Goal: Task Accomplishment & Management: Manage account settings

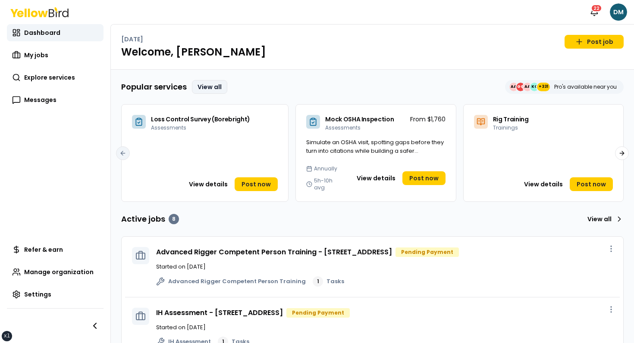
click at [214, 88] on link "View all" at bounding box center [209, 87] width 35 height 14
click at [325, 31] on div "Wednesday, September 17 Post job Welcome, David" at bounding box center [372, 47] width 523 height 45
click at [255, 182] on link "Post now" at bounding box center [255, 185] width 43 height 14
click at [65, 56] on link "My jobs" at bounding box center [55, 55] width 97 height 17
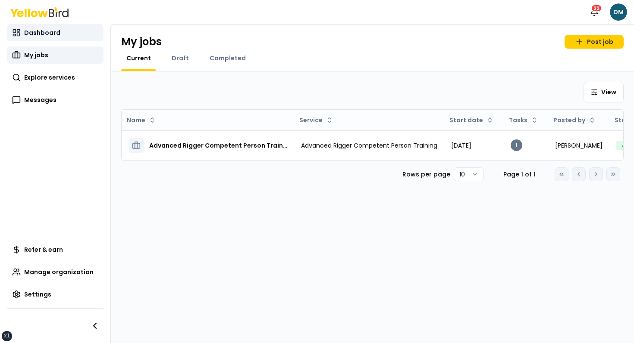
click at [59, 39] on link "Dashboard" at bounding box center [55, 32] width 97 height 17
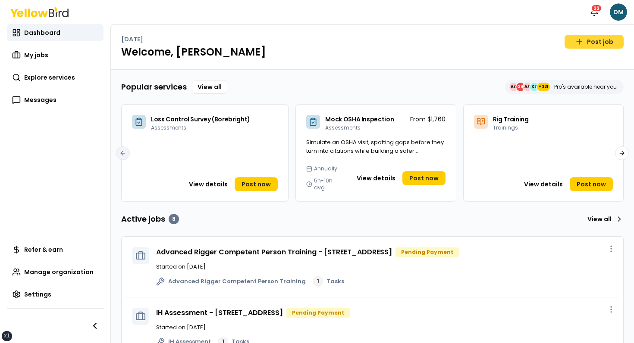
click at [595, 46] on link "Post job" at bounding box center [593, 42] width 59 height 14
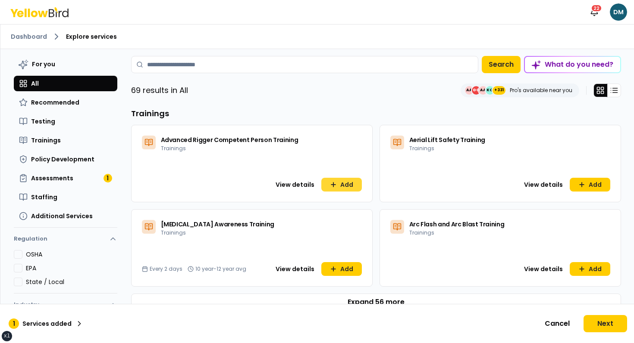
click at [336, 184] on icon at bounding box center [333, 184] width 7 height 7
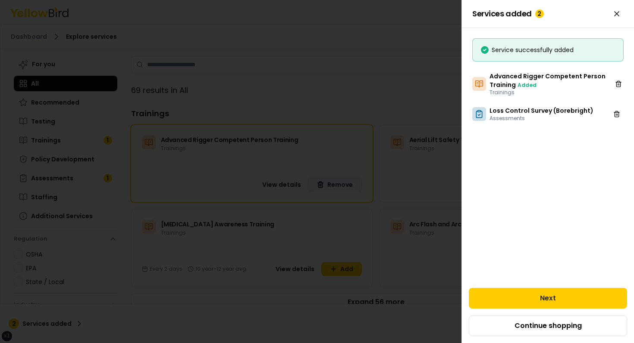
click at [362, 255] on div at bounding box center [317, 171] width 634 height 343
click at [346, 268] on div at bounding box center [317, 171] width 634 height 343
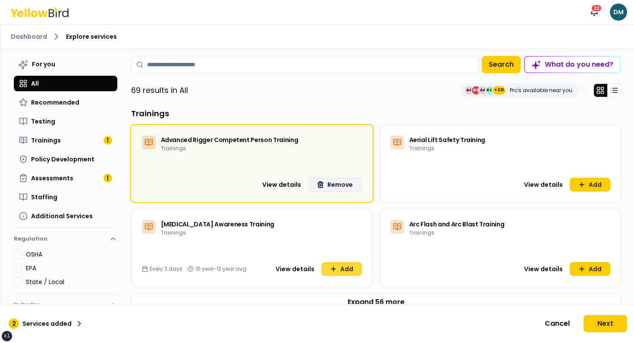
click at [345, 273] on button "Add" at bounding box center [341, 269] width 41 height 14
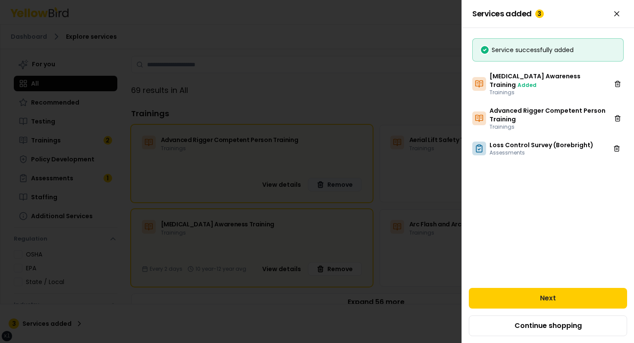
click at [350, 42] on div at bounding box center [317, 171] width 634 height 343
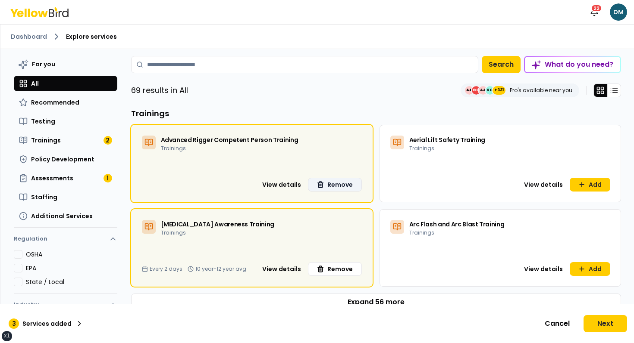
click at [47, 32] on ol "Dashboard Explore services" at bounding box center [317, 36] width 612 height 10
click at [37, 36] on link "Dashboard" at bounding box center [29, 36] width 36 height 9
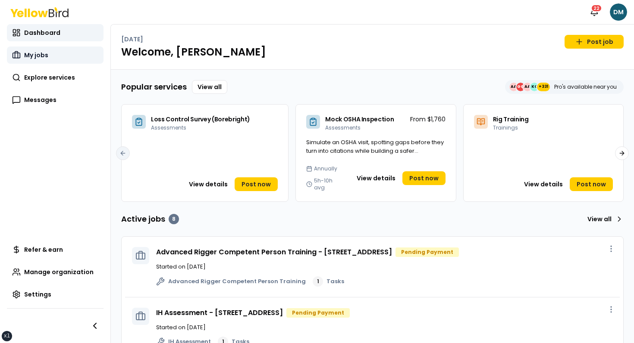
click at [59, 61] on link "My jobs" at bounding box center [55, 55] width 97 height 17
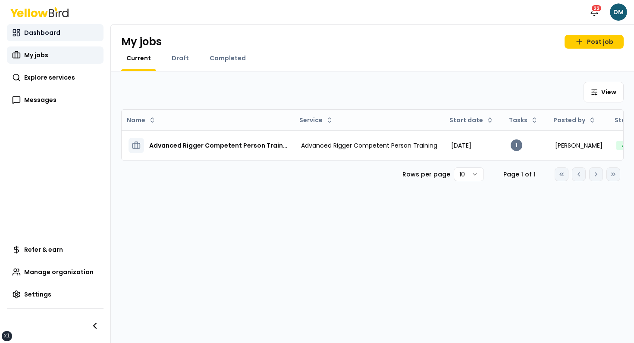
click at [51, 36] on span "Dashboard" at bounding box center [42, 32] width 36 height 9
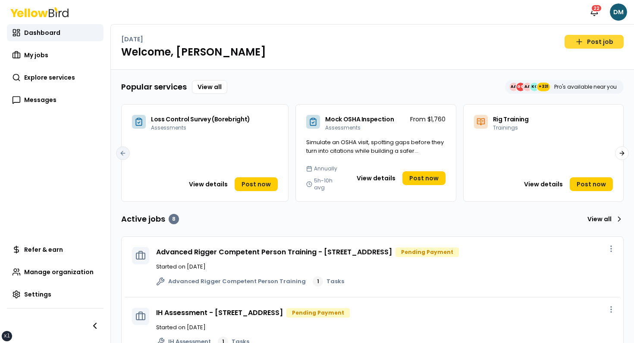
click at [607, 41] on link "Post job" at bounding box center [593, 42] width 59 height 14
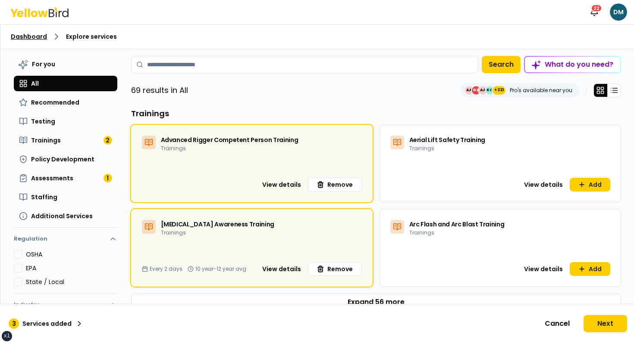
click at [26, 37] on link "Dashboard" at bounding box center [29, 36] width 36 height 9
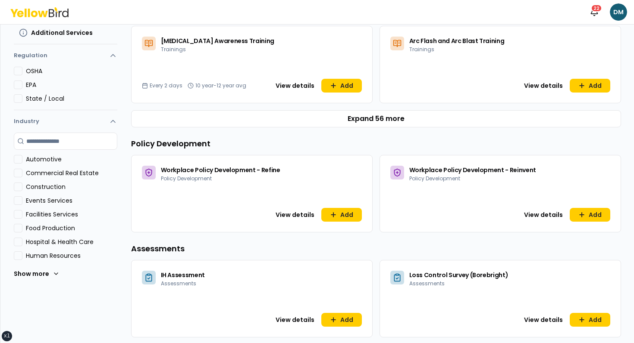
scroll to position [2, 0]
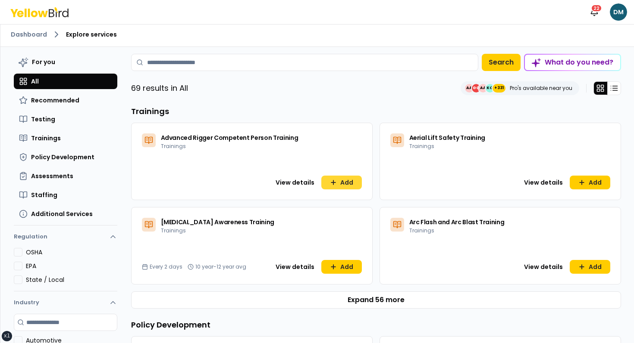
click at [332, 178] on button "Add" at bounding box center [341, 183] width 41 height 14
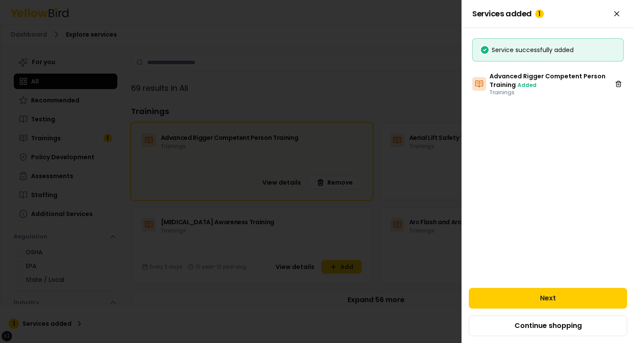
click at [350, 264] on div at bounding box center [317, 171] width 634 height 343
click at [344, 265] on div at bounding box center [317, 171] width 634 height 343
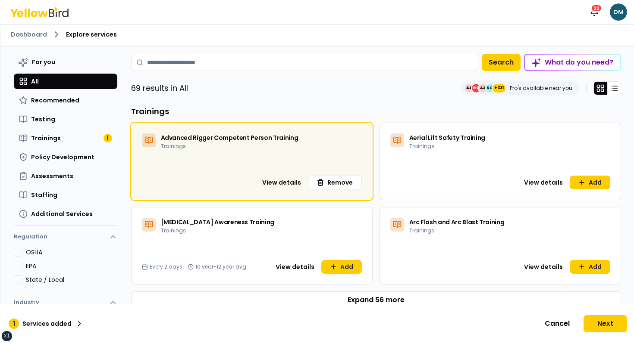
click at [344, 265] on button "Add" at bounding box center [341, 267] width 41 height 14
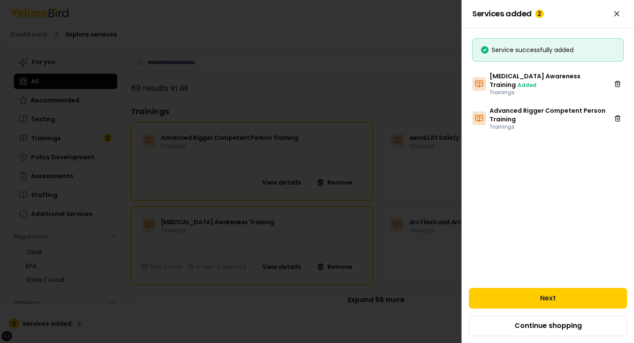
click at [114, 75] on div at bounding box center [317, 171] width 634 height 343
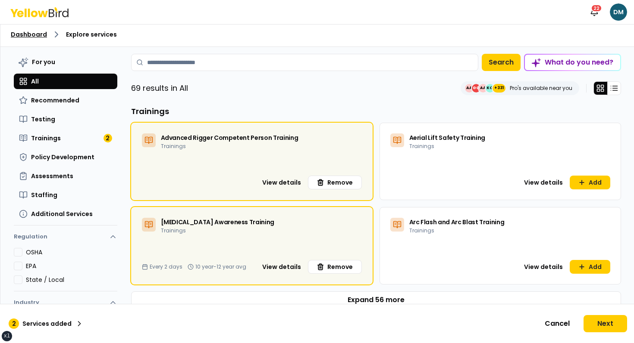
click at [38, 33] on link "Dashboard" at bounding box center [29, 34] width 36 height 9
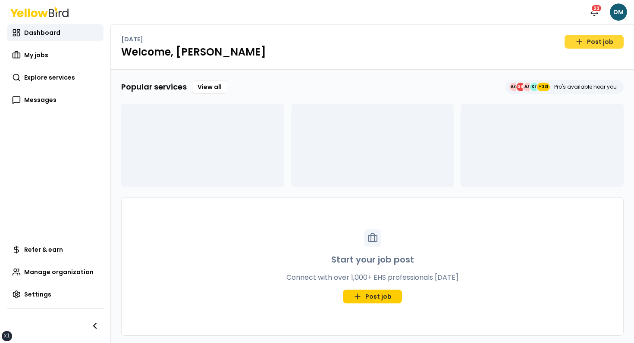
click at [596, 36] on link "Post job" at bounding box center [593, 42] width 59 height 14
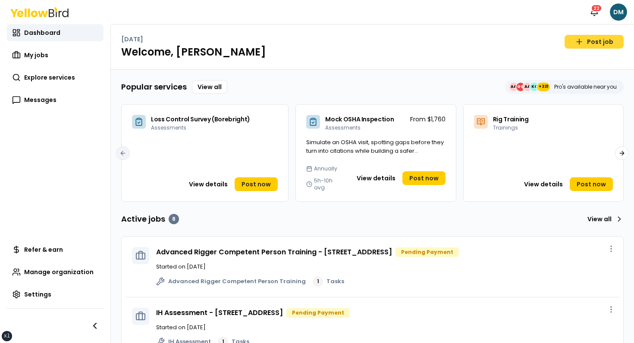
click at [576, 40] on link "Post job" at bounding box center [593, 42] width 59 height 14
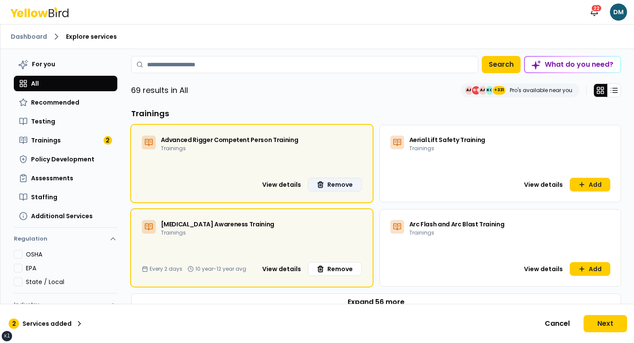
click at [346, 185] on button "Remove" at bounding box center [335, 185] width 54 height 14
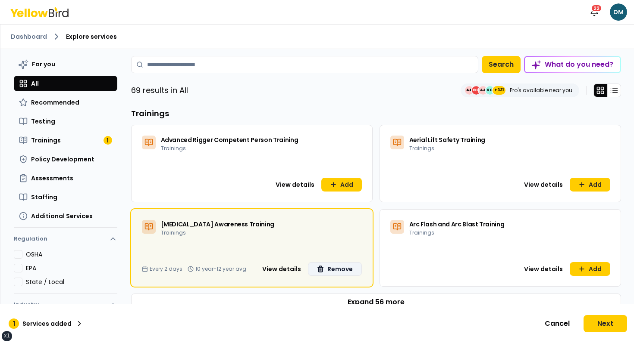
click at [329, 264] on button "Remove" at bounding box center [335, 269] width 54 height 14
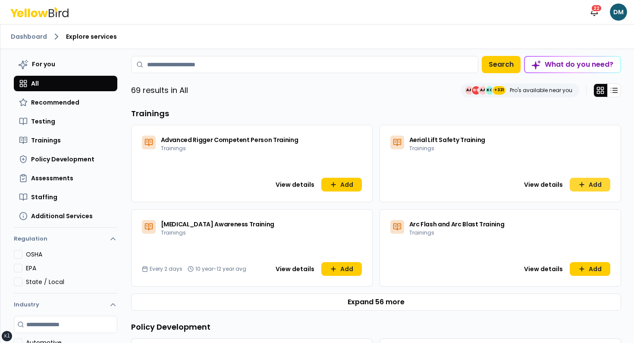
click at [596, 185] on button "Add" at bounding box center [589, 185] width 41 height 14
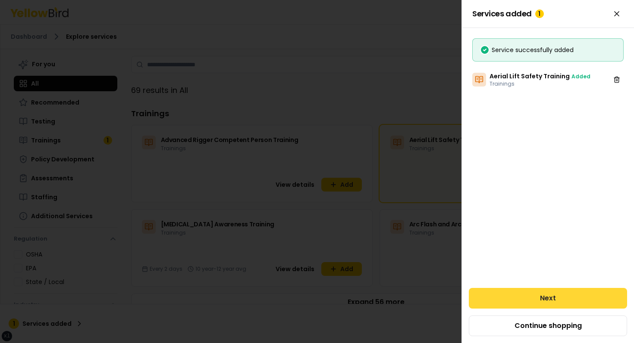
click at [539, 298] on button "Next" at bounding box center [547, 298] width 158 height 21
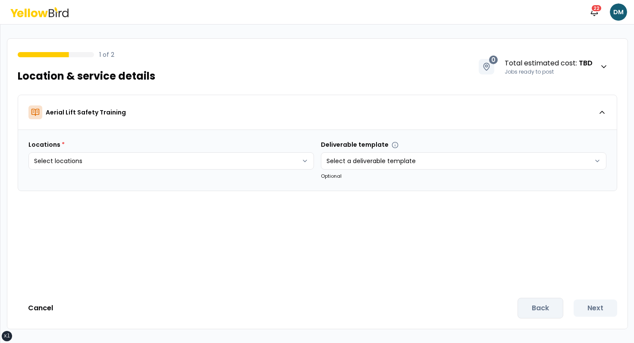
click at [43, 13] on icon at bounding box center [43, 13] width 10 height 6
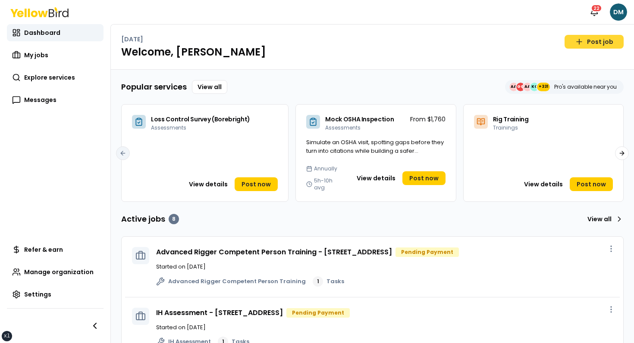
click at [583, 44] on icon at bounding box center [578, 41] width 9 height 9
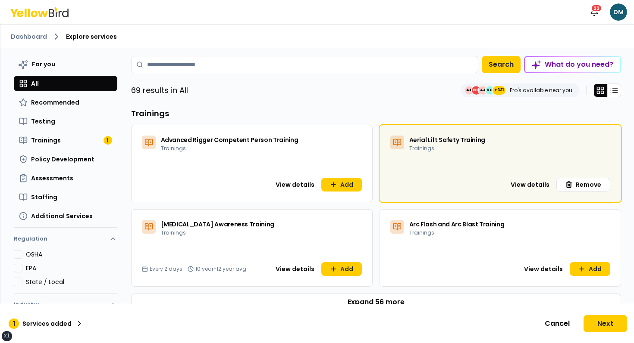
click at [267, 39] on ol "Dashboard Explore services" at bounding box center [317, 36] width 612 height 10
click at [66, 61] on button "For you" at bounding box center [65, 64] width 103 height 16
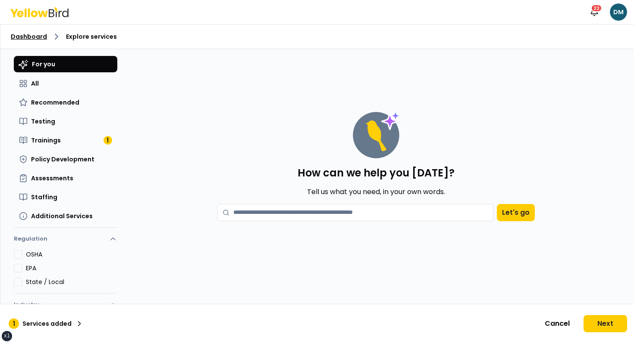
click at [29, 38] on link "Dashboard" at bounding box center [29, 36] width 36 height 9
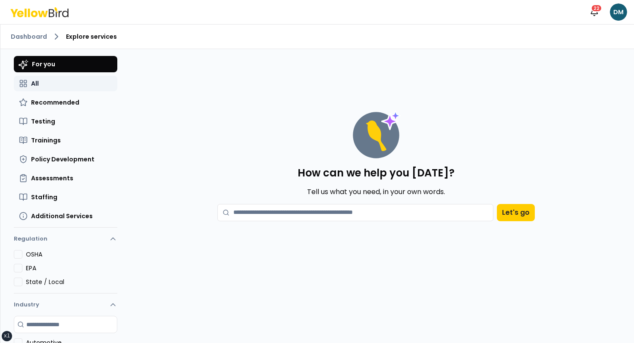
click at [57, 82] on button "All" at bounding box center [65, 84] width 103 height 16
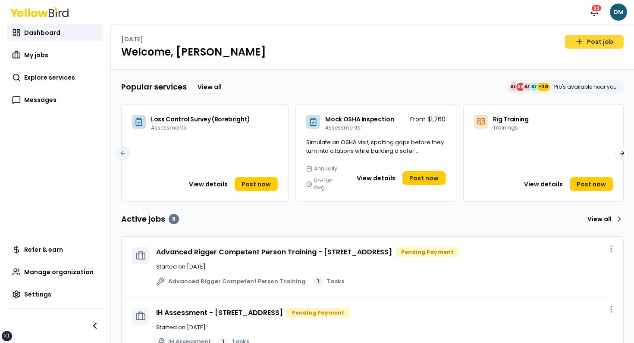
click at [587, 43] on link "Post job" at bounding box center [593, 42] width 59 height 14
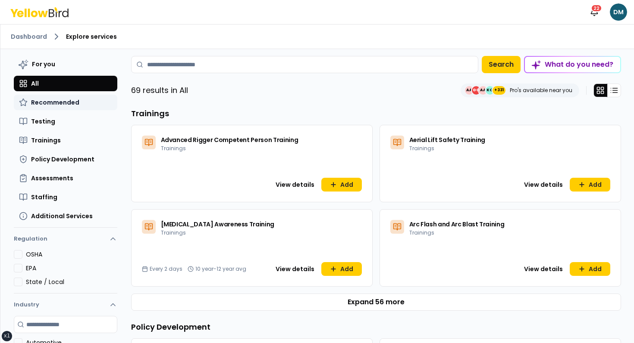
click at [54, 95] on button "Recommended" at bounding box center [65, 103] width 103 height 16
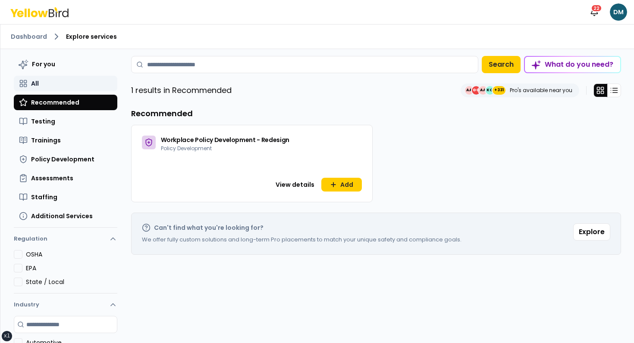
click at [57, 87] on button "All" at bounding box center [65, 84] width 103 height 16
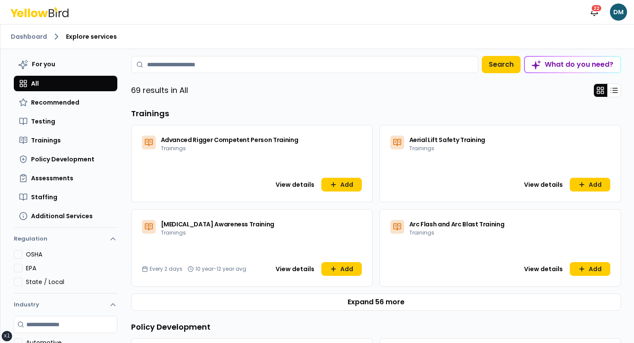
click at [49, 12] on icon at bounding box center [52, 13] width 6 height 8
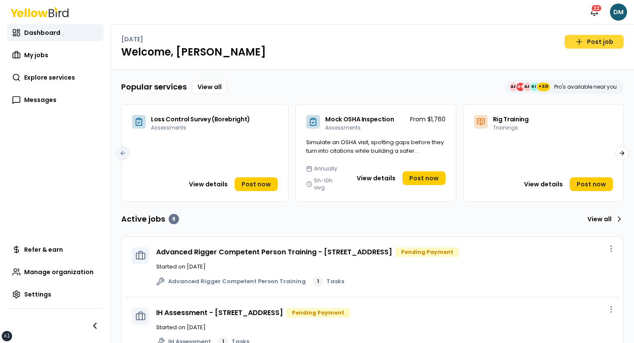
click at [597, 43] on link "Post job" at bounding box center [593, 42] width 59 height 14
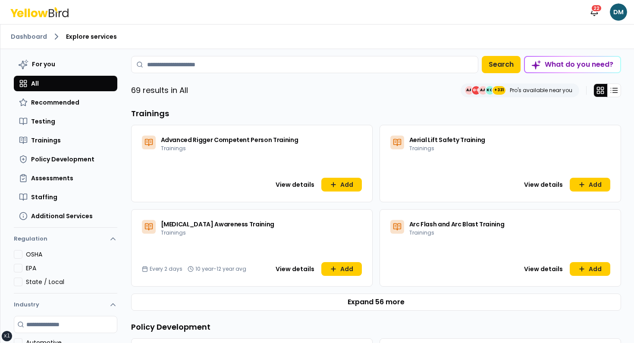
click at [24, 9] on icon at bounding box center [39, 12] width 58 height 10
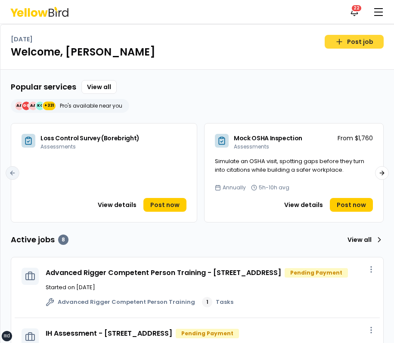
click at [341, 37] on icon at bounding box center [339, 41] width 9 height 9
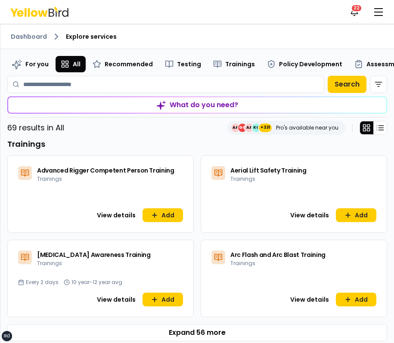
click at [40, 10] on icon at bounding box center [39, 12] width 58 height 10
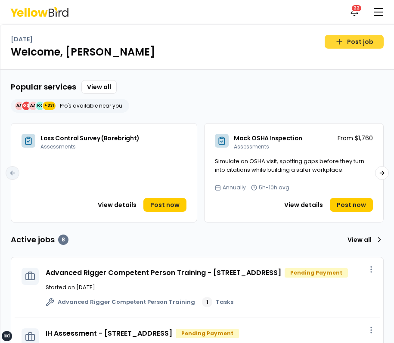
click at [348, 47] on link "Post job" at bounding box center [354, 42] width 59 height 14
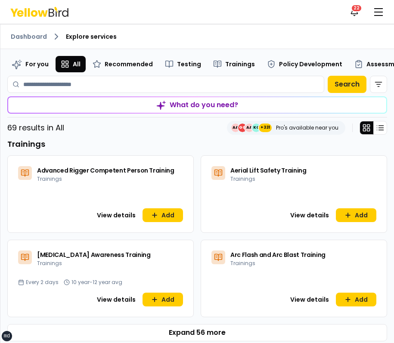
click at [53, 16] on icon at bounding box center [52, 13] width 6 height 8
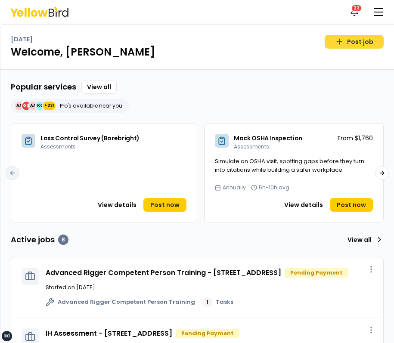
click at [362, 48] on link "Post job" at bounding box center [354, 42] width 59 height 14
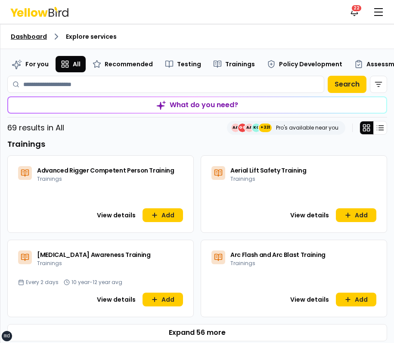
click at [25, 33] on link "Dashboard" at bounding box center [29, 36] width 36 height 9
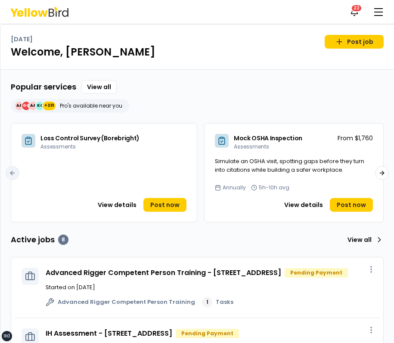
click at [298, 92] on div "Popular services View all AA GG AA KO +331 Pro's available near you" at bounding box center [197, 96] width 373 height 33
click at [379, 10] on button "button" at bounding box center [378, 11] width 17 height 17
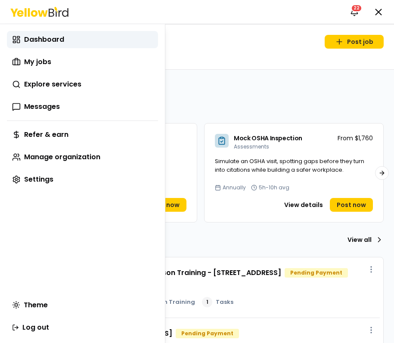
click at [379, 10] on html "xs sm md lg xl 2xl Notifications 22 DM Dashboard My jobs Explore services Messa…" at bounding box center [197, 171] width 394 height 343
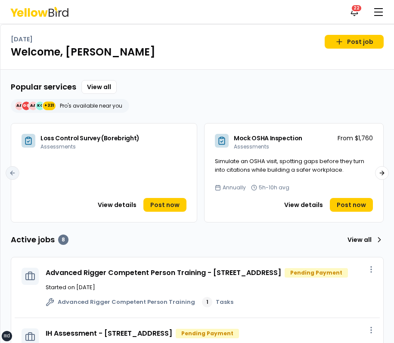
click at [63, 8] on icon at bounding box center [39, 12] width 58 height 10
click at [171, 19] on div "Notifications 22 DM" at bounding box center [197, 12] width 394 height 24
click at [354, 7] on div "22" at bounding box center [356, 8] width 11 height 8
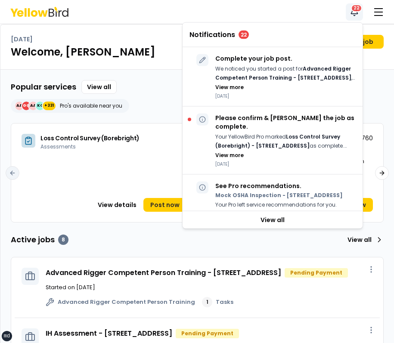
click at [354, 7] on div "22" at bounding box center [356, 8] width 11 height 8
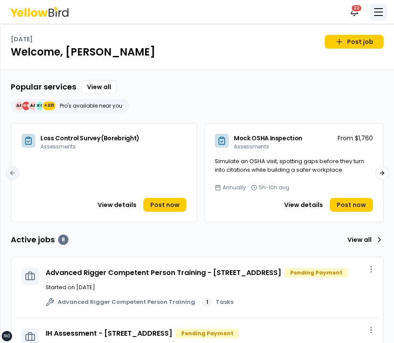
click at [383, 7] on button "button" at bounding box center [378, 11] width 17 height 17
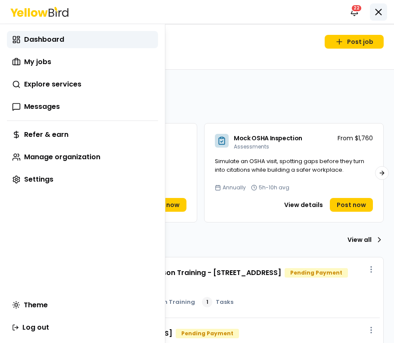
click at [383, 7] on html "xs sm md lg xl 2xl Notifications 22 DM Dashboard My jobs Explore services Messa…" at bounding box center [197, 171] width 394 height 343
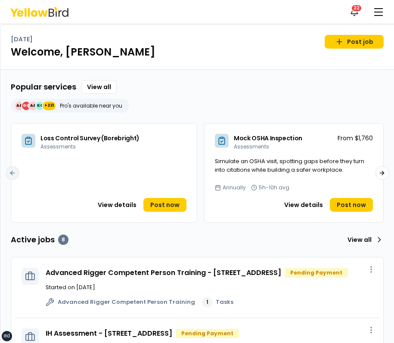
click at [381, 23] on div "Notifications 22 DM" at bounding box center [197, 12] width 394 height 24
click at [381, 14] on button "button" at bounding box center [378, 11] width 17 height 17
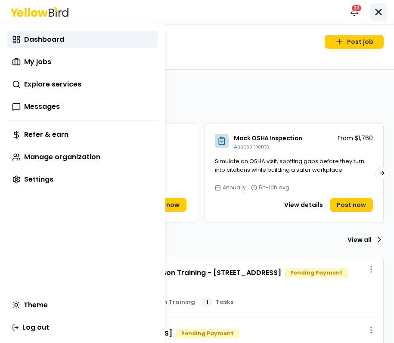
click at [381, 14] on html "xs sm md lg xl 2xl Notifications 22 DM Dashboard My jobs Explore services Messa…" at bounding box center [197, 171] width 394 height 343
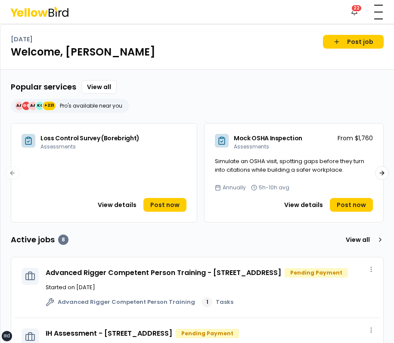
click at [181, 81] on div "Popular services View all AA GG AA KO +331 Pro's available near you" at bounding box center [197, 96] width 373 height 33
click at [384, 20] on div "Notifications 22 DM" at bounding box center [197, 12] width 394 height 24
click at [379, 13] on button "button" at bounding box center [378, 11] width 17 height 17
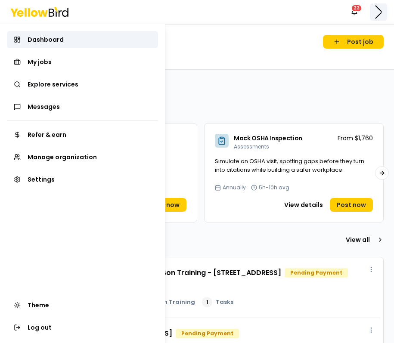
click at [379, 13] on html "xs sm md lg xl 2xl Notifications 22 DM Dashboard My jobs Explore services Messa…" at bounding box center [197, 171] width 394 height 343
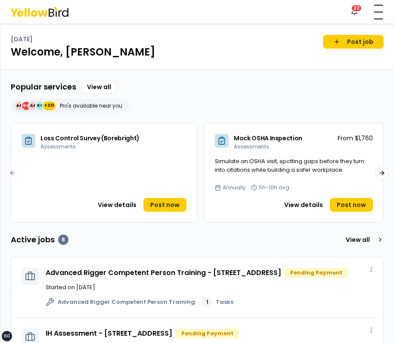
click at [250, 36] on div "[DATE] Post job" at bounding box center [197, 42] width 373 height 14
click at [385, 7] on button "button" at bounding box center [378, 11] width 17 height 17
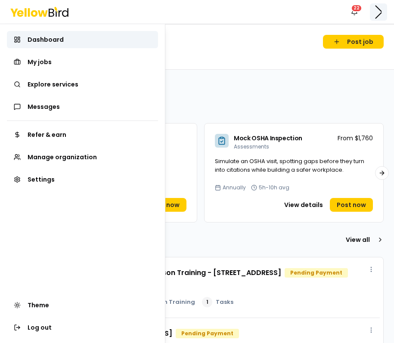
click at [385, 7] on html "xs sm md lg xl 2xl Notifications 22 DM Dashboard My jobs Explore services Messa…" at bounding box center [197, 171] width 394 height 343
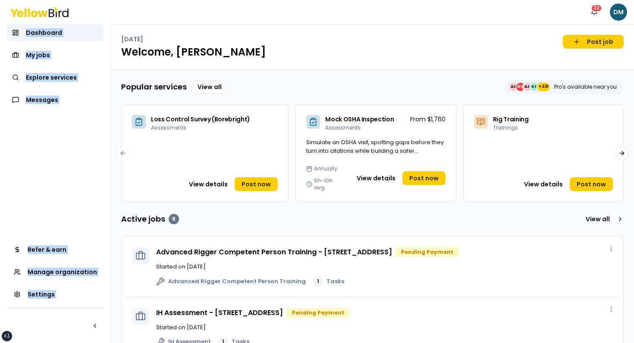
click at [394, 46] on h1 "Welcome, [PERSON_NAME]" at bounding box center [372, 52] width 502 height 14
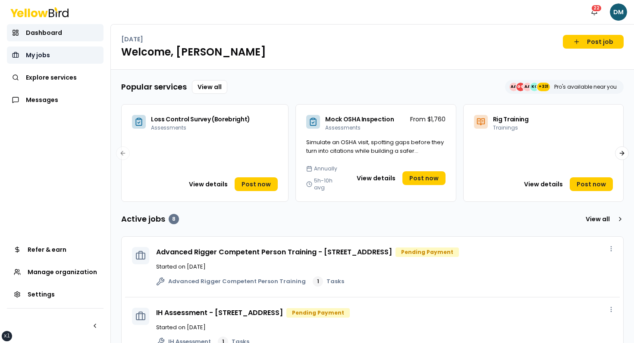
click at [82, 61] on link "My jobs" at bounding box center [55, 55] width 97 height 17
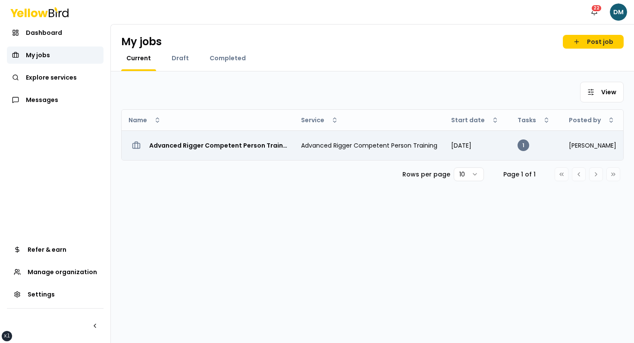
scroll to position [0, 78]
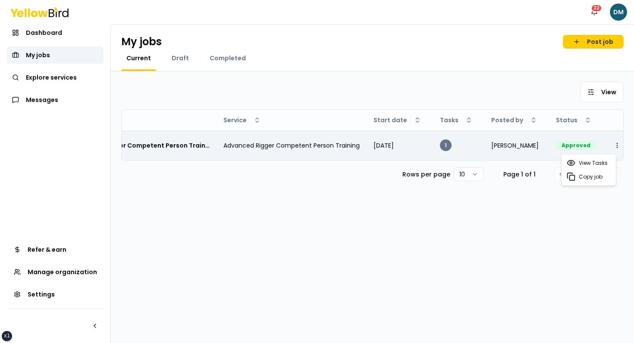
click at [394, 145] on html "xs sm md lg xl 2xl Notifications 22 DM Dashboard My jobs Explore services Messa…" at bounding box center [317, 171] width 634 height 343
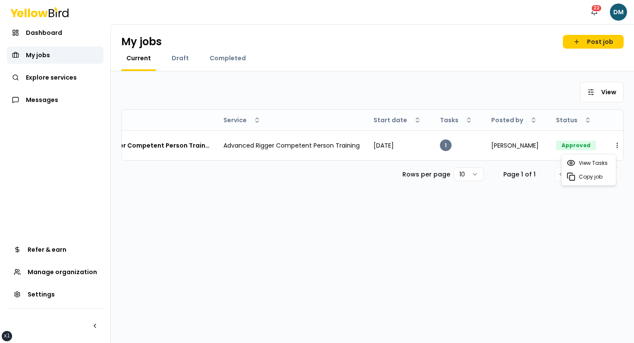
click at [394, 234] on html "xs sm md lg xl 2xl Notifications 22 DM Dashboard My jobs Explore services Messa…" at bounding box center [317, 171] width 634 height 343
click at [394, 90] on html "xs sm md lg xl 2xl Notifications 22 DM Dashboard My jobs Explore services Messa…" at bounding box center [317, 171] width 634 height 343
click at [394, 92] on html "xs sm md lg xl 2xl Notifications 22 DM Dashboard My jobs Explore services Messa…" at bounding box center [317, 171] width 634 height 343
click at [179, 59] on span "Draft" at bounding box center [180, 58] width 17 height 9
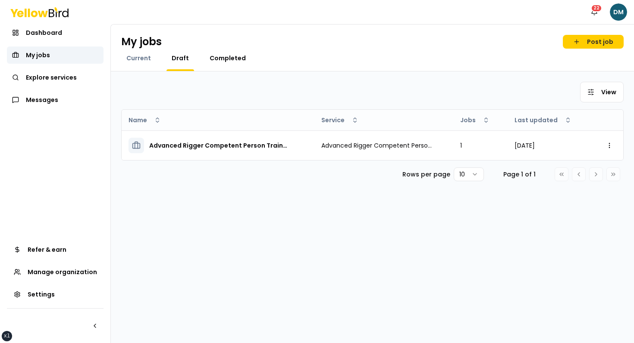
click at [226, 59] on span "Completed" at bounding box center [227, 58] width 36 height 9
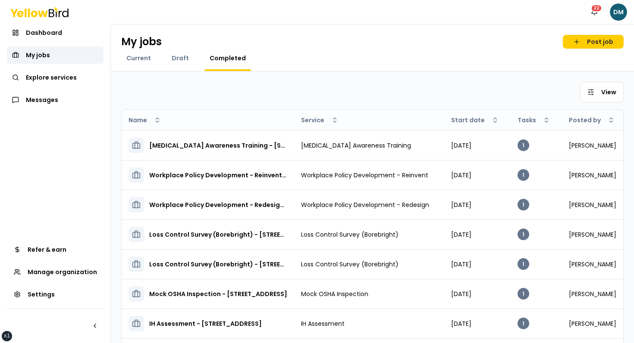
click at [184, 63] on div "Draft" at bounding box center [180, 62] width 28 height 17
click at [135, 61] on span "Current" at bounding box center [138, 58] width 25 height 9
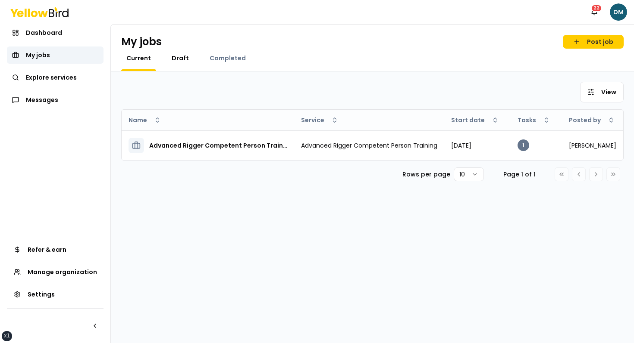
click at [167, 60] on link "Draft" at bounding box center [180, 58] width 28 height 9
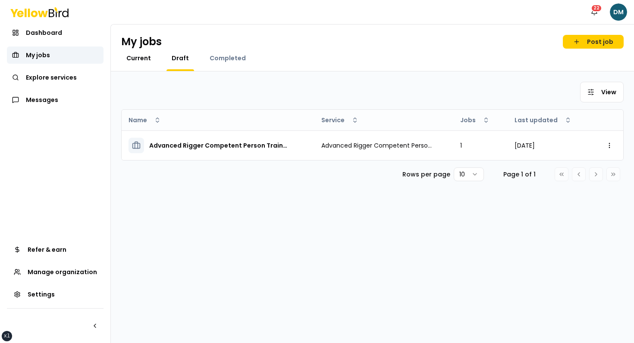
click at [136, 60] on span "Current" at bounding box center [138, 58] width 25 height 9
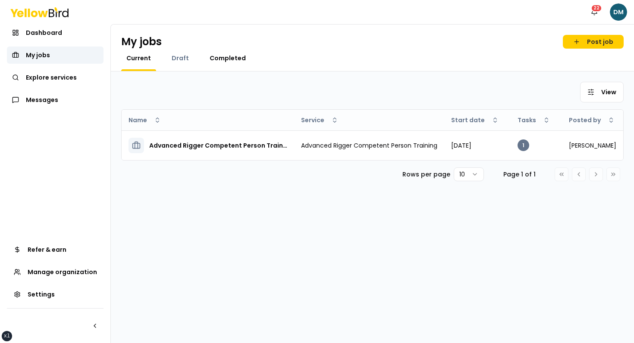
click at [204, 54] on link "Completed" at bounding box center [227, 58] width 47 height 9
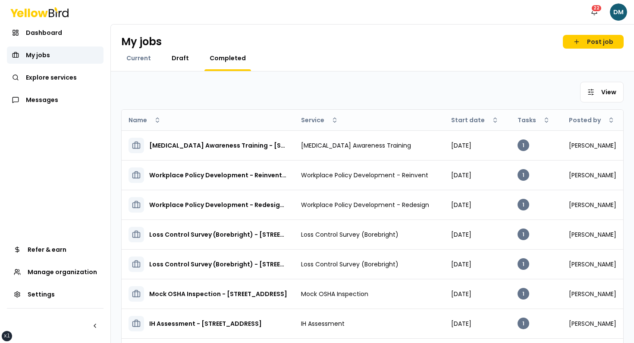
click at [180, 56] on span "Draft" at bounding box center [180, 58] width 17 height 9
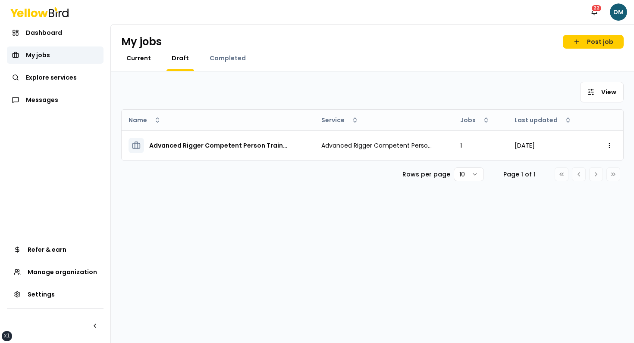
click at [137, 59] on span "Current" at bounding box center [138, 58] width 25 height 9
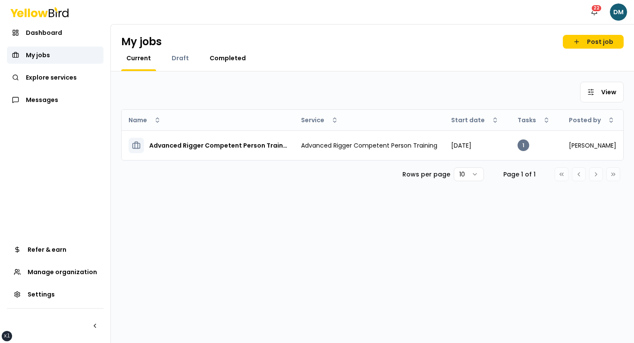
click at [212, 59] on span "Completed" at bounding box center [227, 58] width 36 height 9
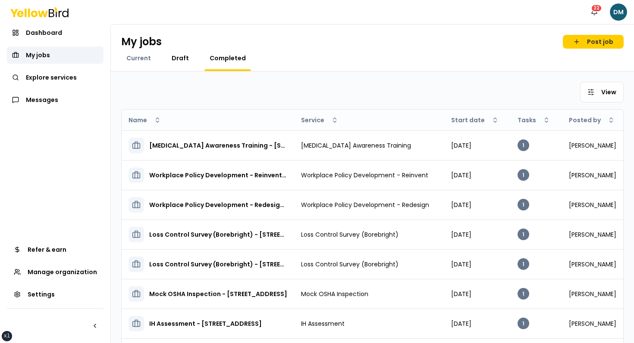
click at [188, 59] on link "Draft" at bounding box center [180, 58] width 28 height 9
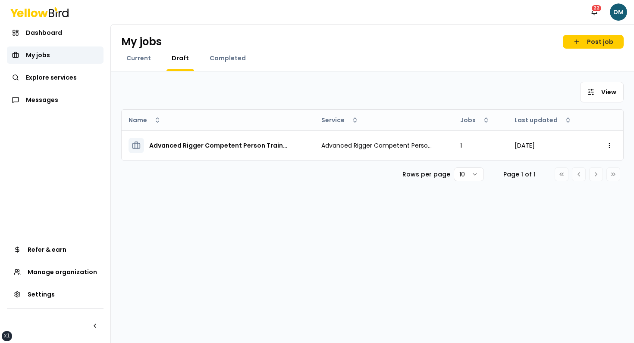
click at [129, 64] on div "Current" at bounding box center [138, 62] width 35 height 17
click at [152, 64] on div "Current" at bounding box center [138, 62] width 35 height 17
click at [148, 62] on div "Current" at bounding box center [138, 62] width 35 height 17
click at [147, 56] on span "Current" at bounding box center [138, 58] width 25 height 9
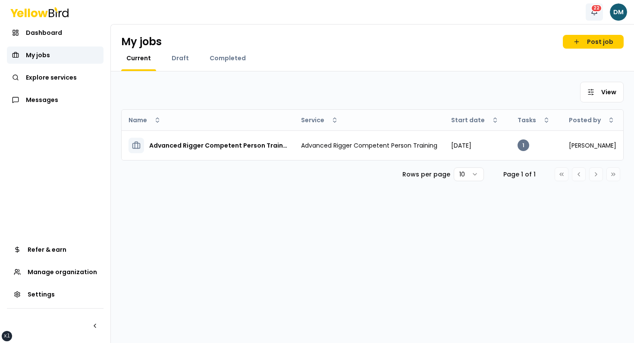
click at [394, 8] on button "Notifications 22" at bounding box center [593, 11] width 17 height 17
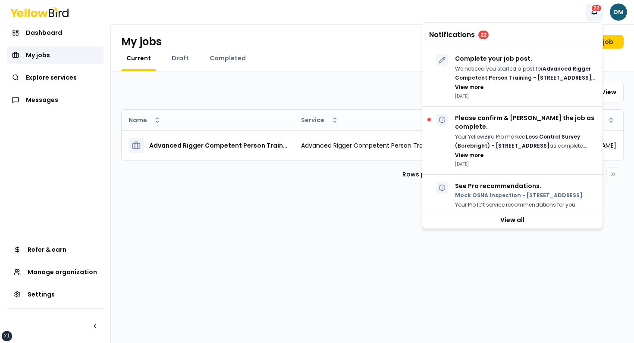
click at [394, 9] on button "Notifications 22" at bounding box center [593, 11] width 17 height 17
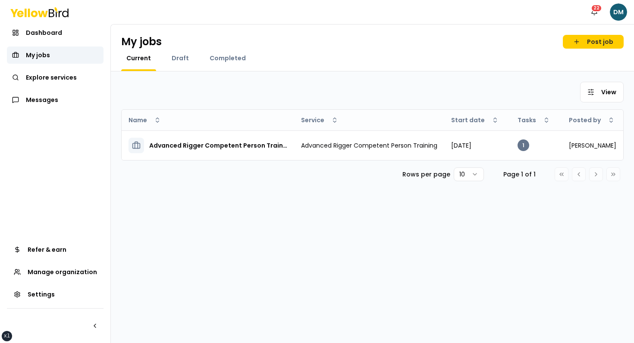
click at [328, 22] on div "Notifications 22 DM" at bounding box center [317, 12] width 634 height 24
